Goal: Navigation & Orientation: Find specific page/section

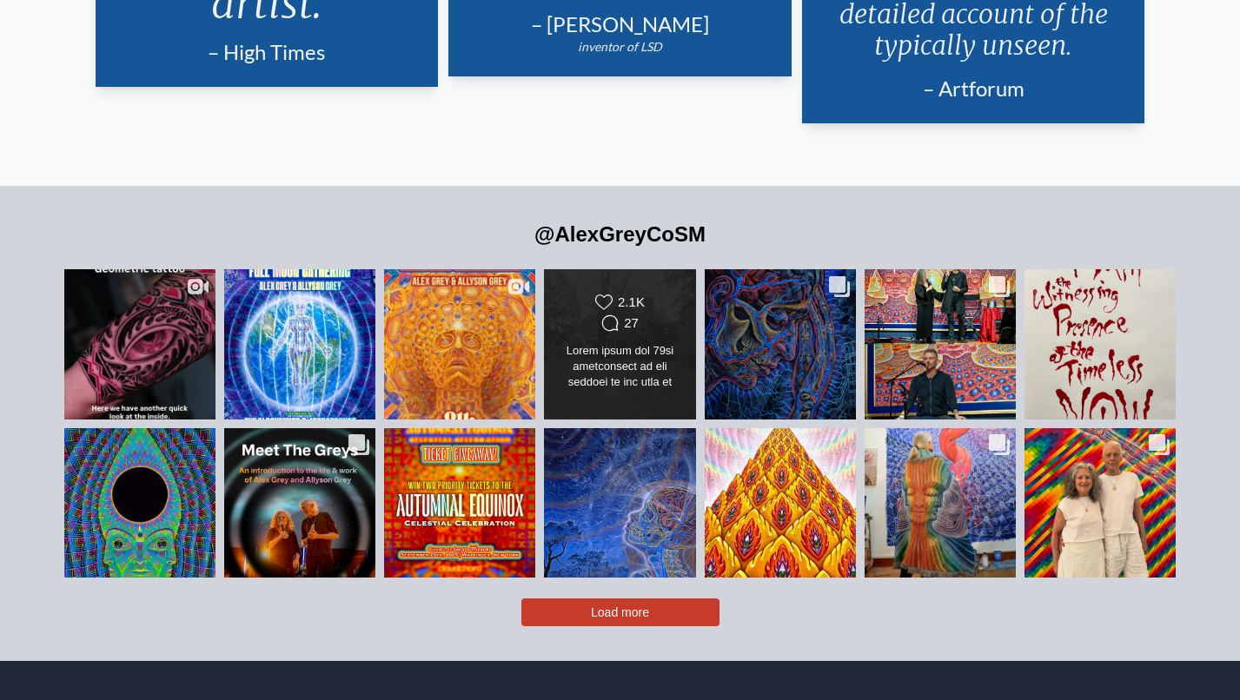
scroll to position [3757, 0]
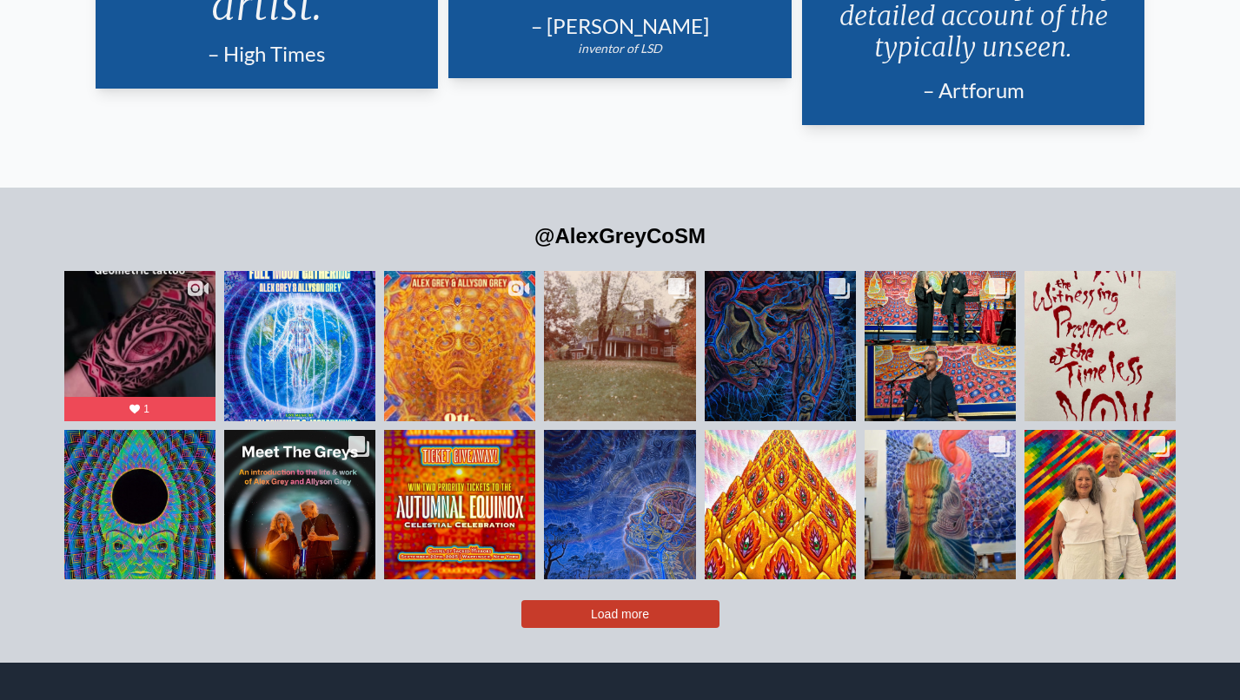
click at [628, 607] on span "Load more" at bounding box center [620, 614] width 58 height 14
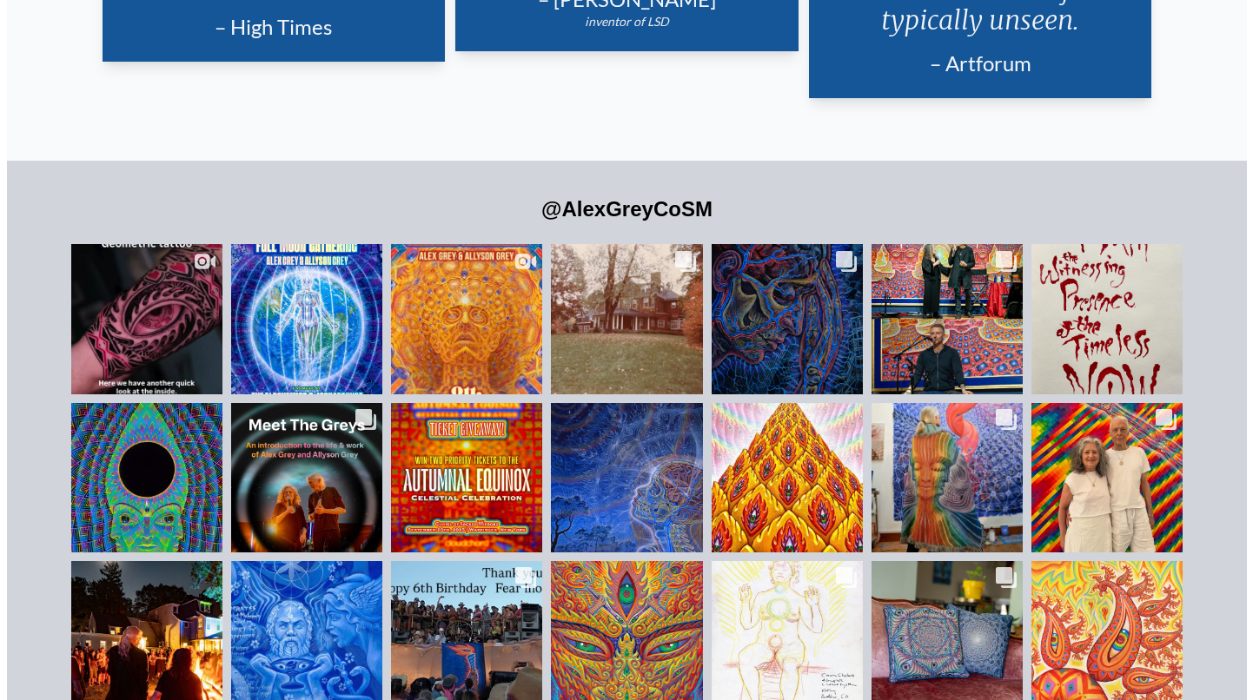
scroll to position [3778, 0]
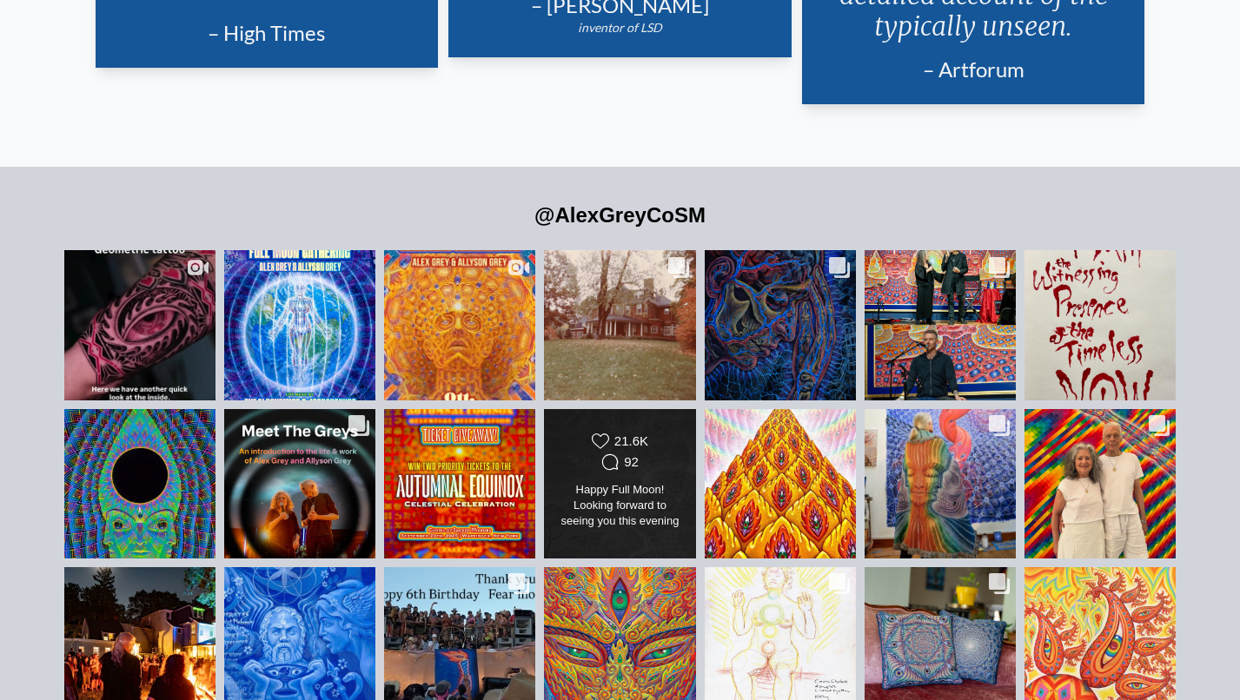
click at [632, 482] on div "Happy Full Moon! Looking forward to seeing you this evening for CoSM’s Septembe…" at bounding box center [620, 506] width 123 height 49
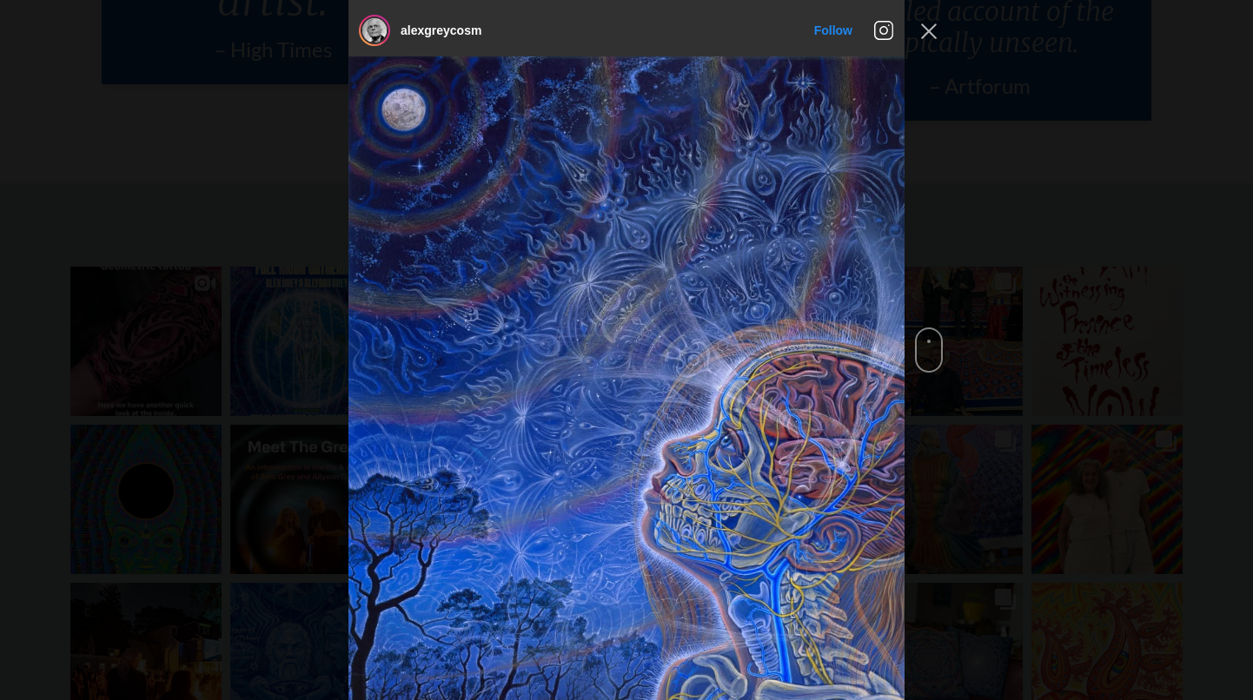
click at [633, 435] on img "Instagram Feed popup" at bounding box center [626, 403] width 556 height 695
click at [933, 31] on button "Close Instagram Feed Popup" at bounding box center [929, 31] width 28 height 28
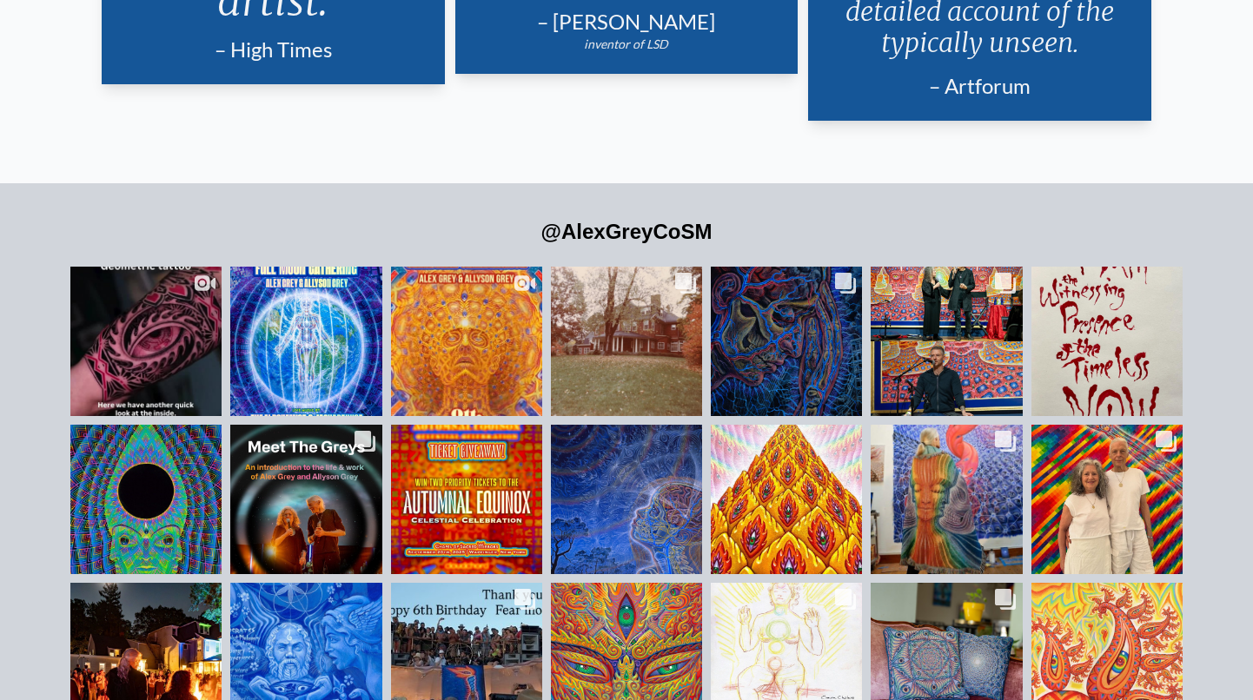
drag, startPoint x: 937, startPoint y: 27, endPoint x: 927, endPoint y: 31, distance: 10.5
click at [937, 72] on div "– Artforum" at bounding box center [979, 86] width 301 height 28
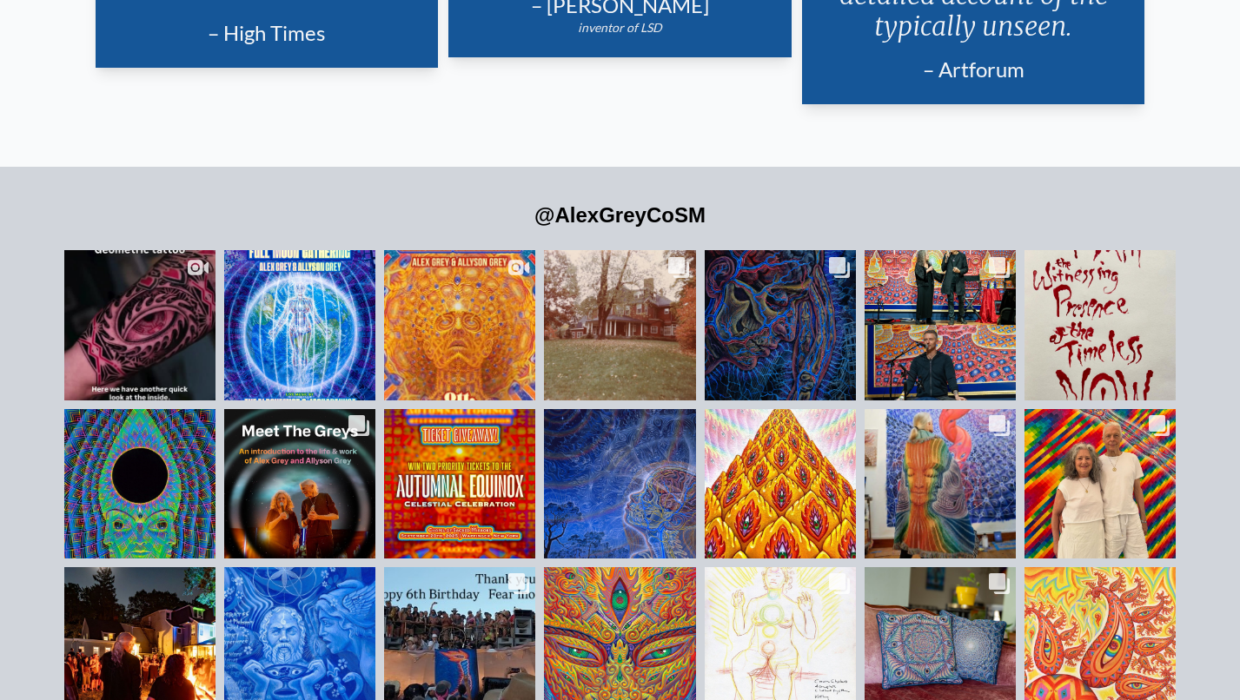
click at [927, 56] on div "– Artforum" at bounding box center [973, 70] width 301 height 28
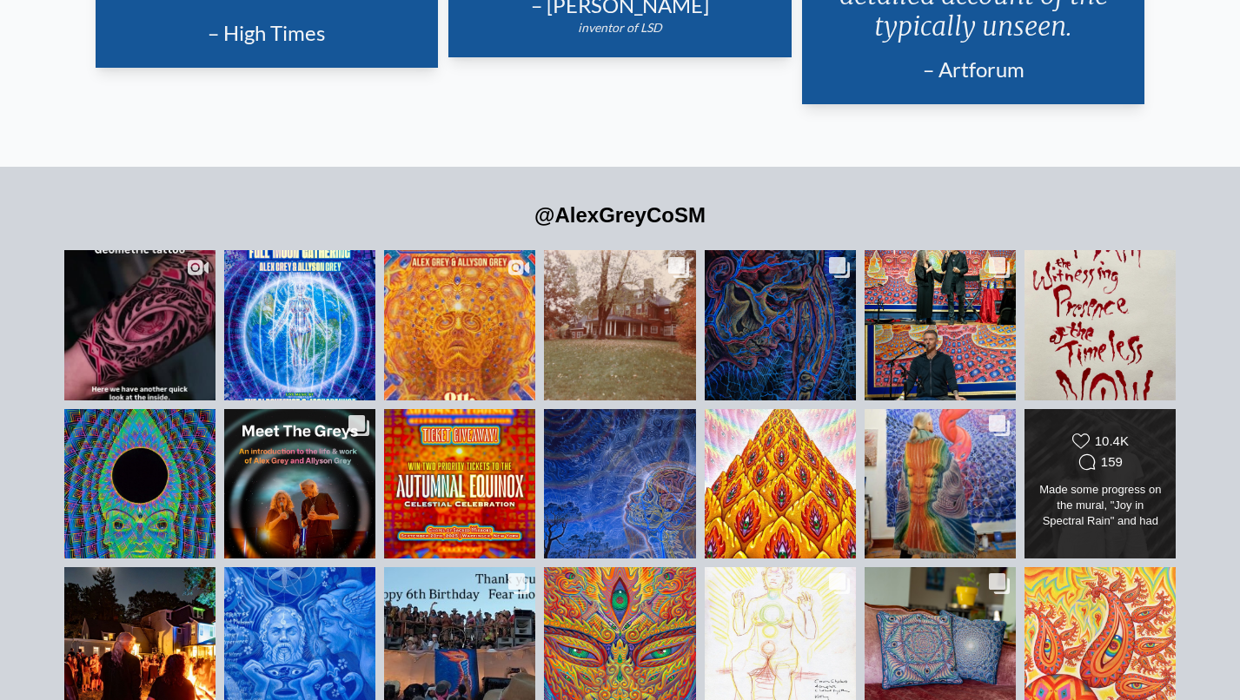
click at [1142, 496] on div "Made some progress on the mural, "Joy in Spectral Rain" and had an awesome time…" at bounding box center [1100, 506] width 123 height 49
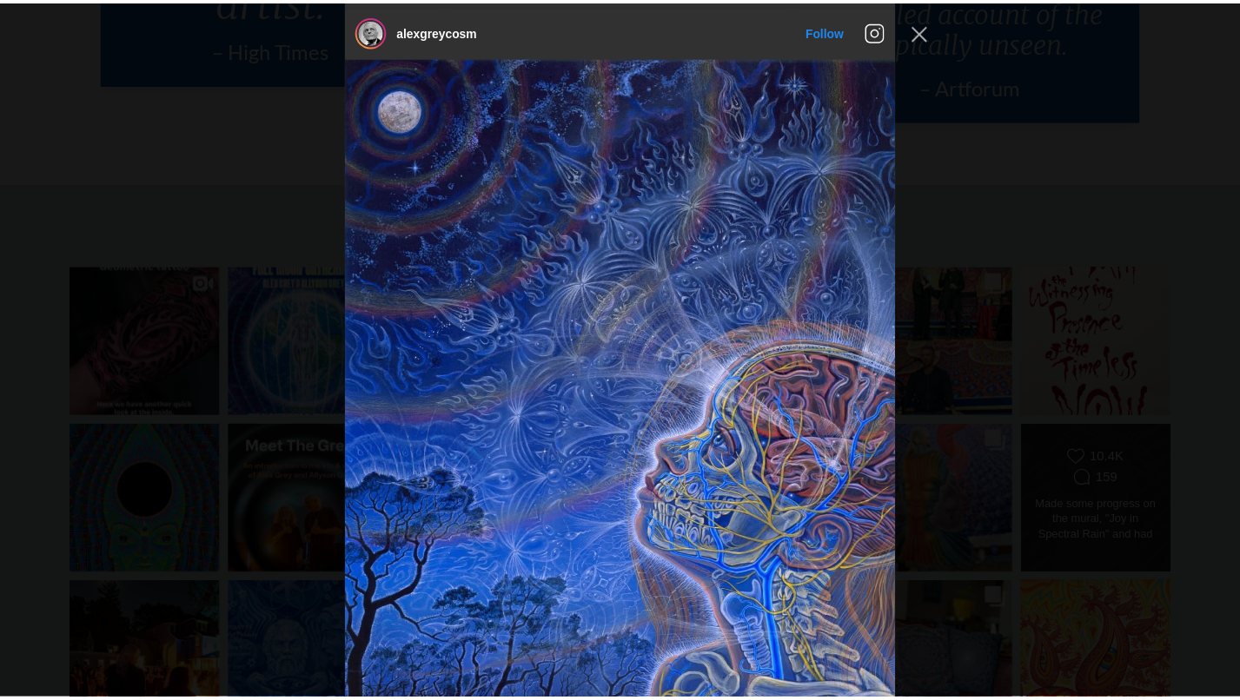
scroll to position [6491, 0]
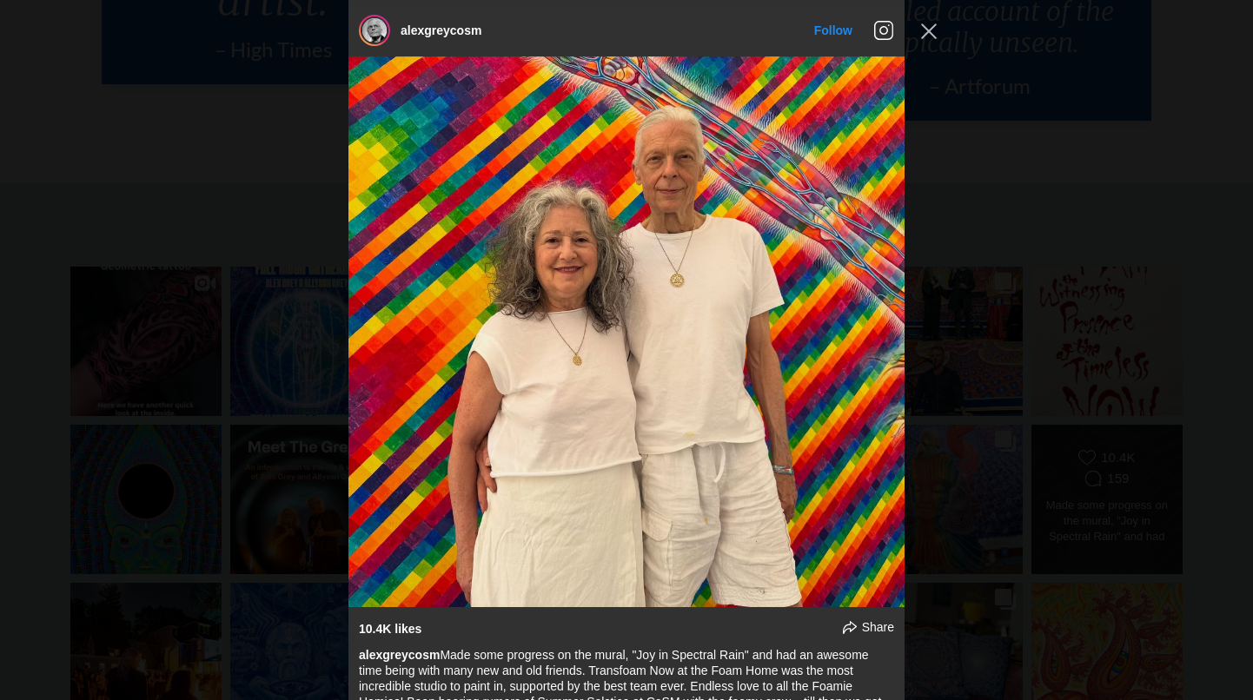
click at [1142, 496] on div "alexgreycosm Follow" at bounding box center [626, 350] width 1253 height 700
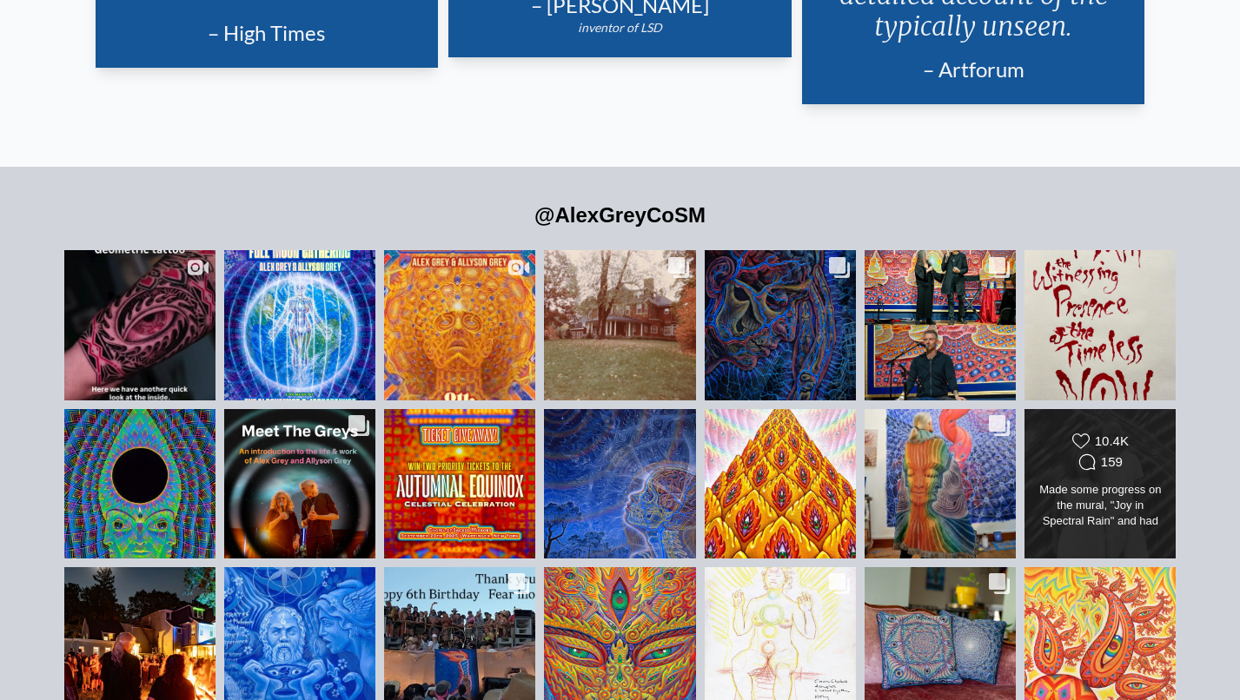
click at [1142, 496] on div "Made some progress on the mural, "Joy in Spectral Rain" and had an awesome time…" at bounding box center [1100, 506] width 123 height 49
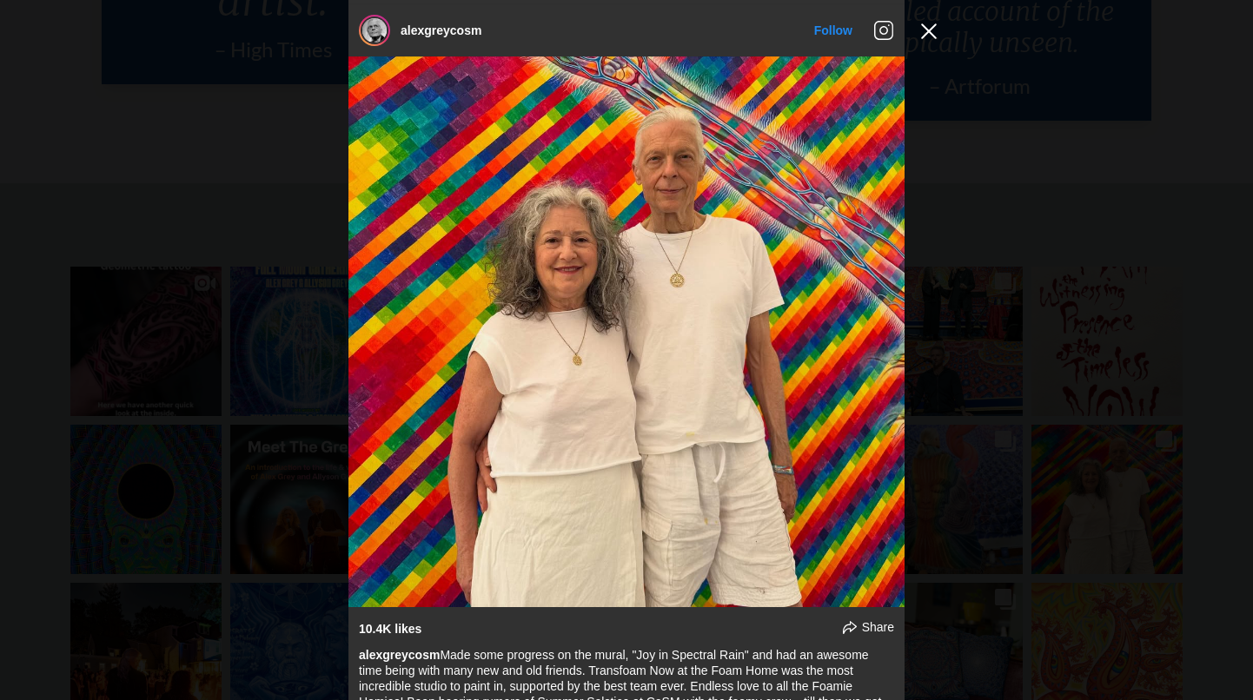
click at [928, 28] on button "Close Instagram Feed Popup" at bounding box center [929, 31] width 28 height 28
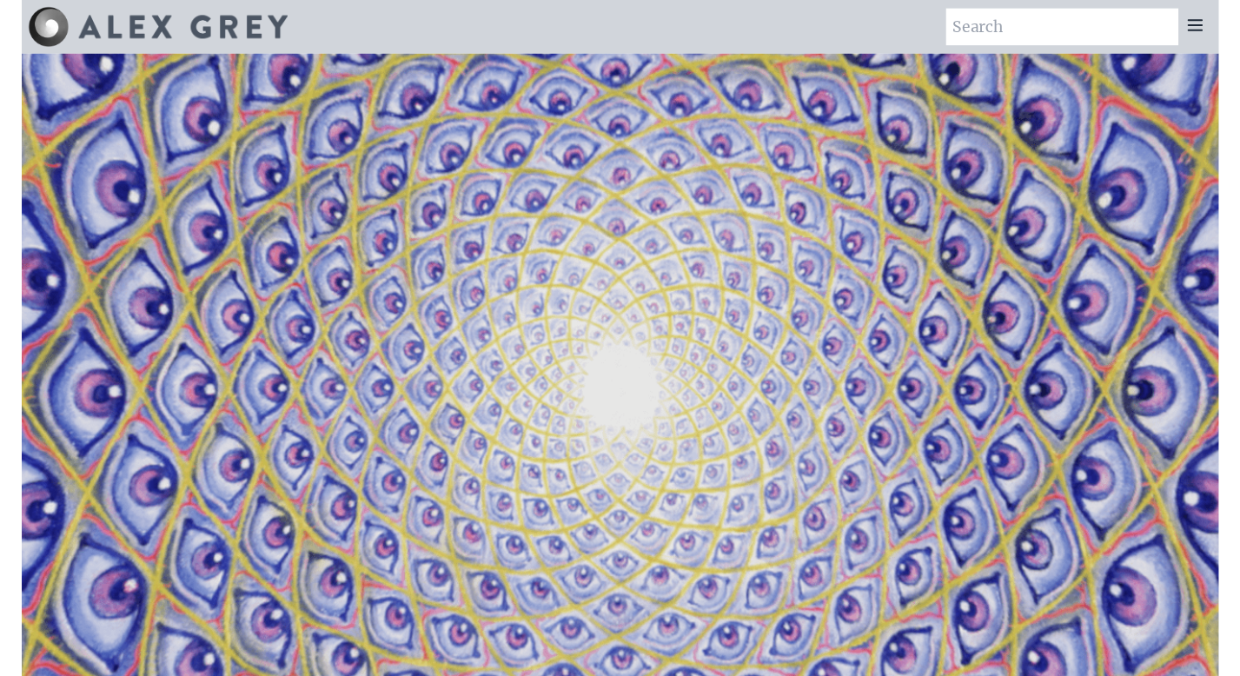
scroll to position [0, 0]
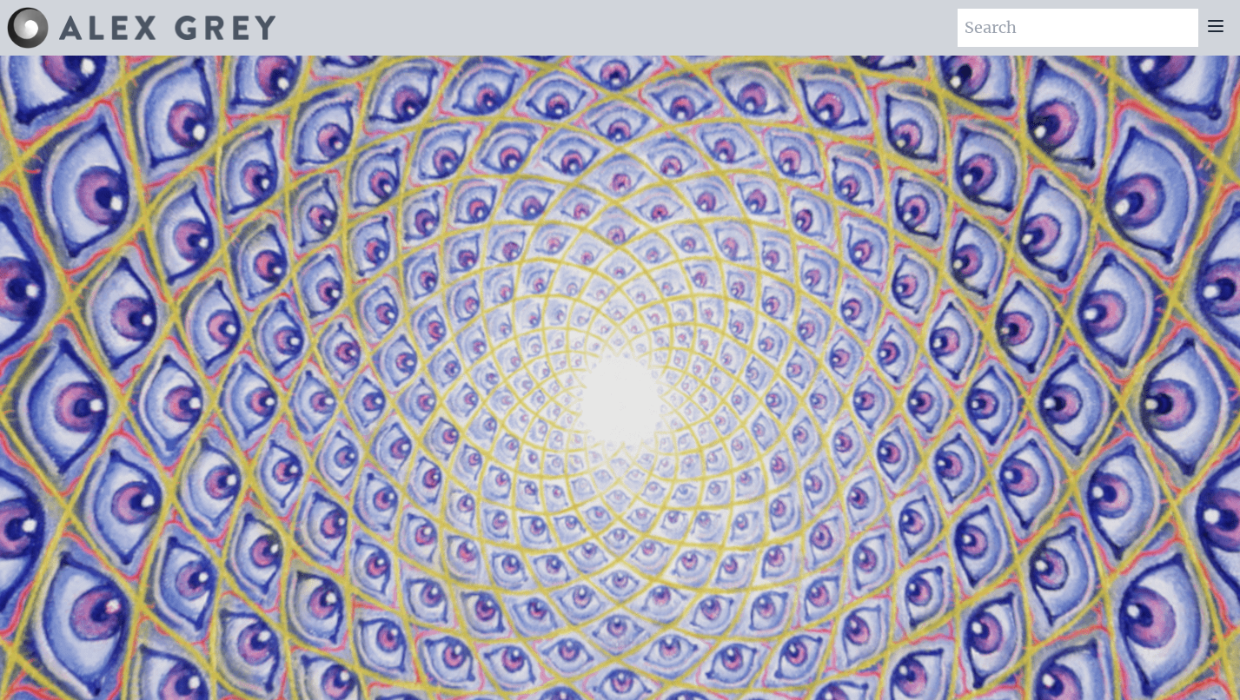
click at [1219, 21] on icon at bounding box center [1216, 26] width 14 height 10
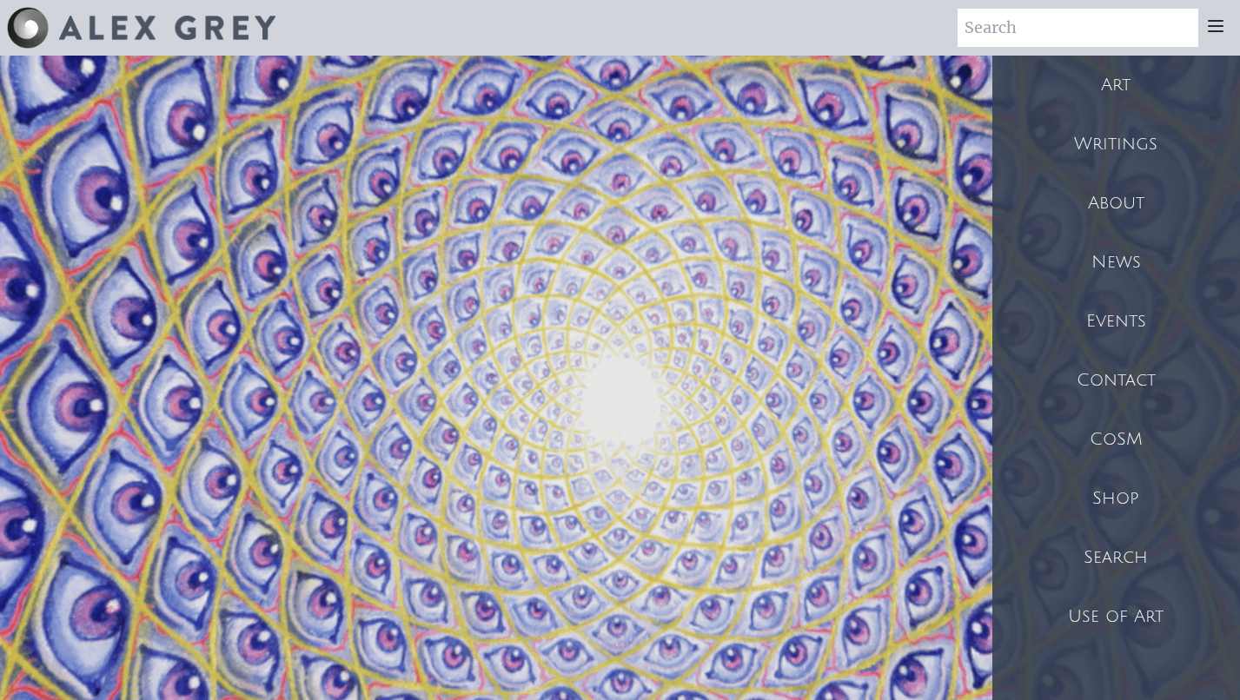
click at [1129, 498] on div "Shop" at bounding box center [1116, 498] width 248 height 59
